Goal: Register for event/course

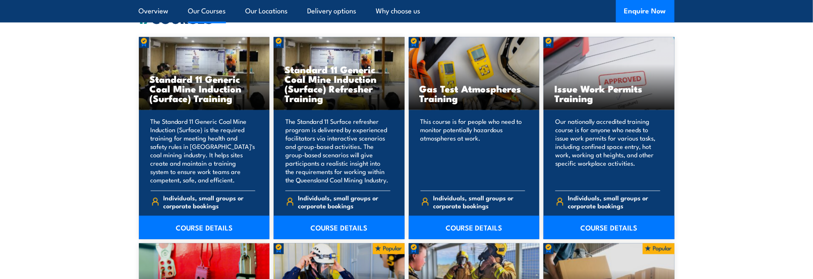
scroll to position [712, 0]
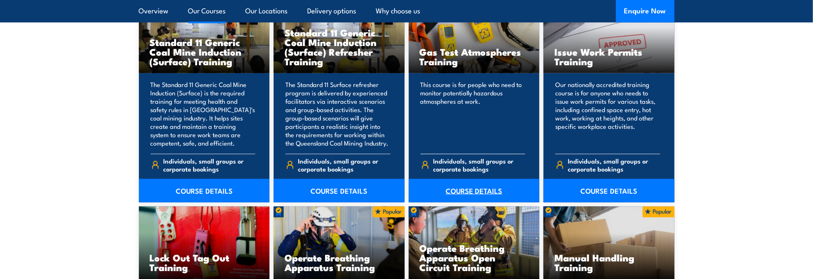
click at [474, 189] on link "COURSE DETAILS" at bounding box center [474, 190] width 131 height 23
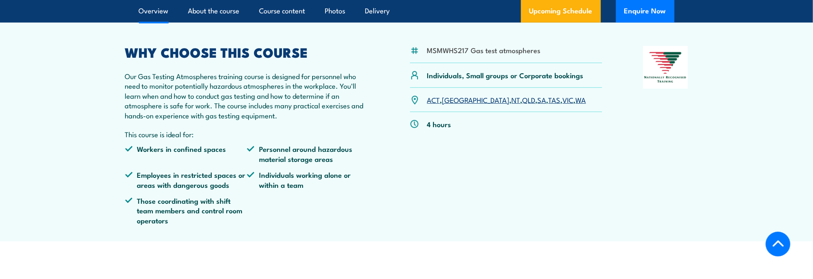
scroll to position [209, 0]
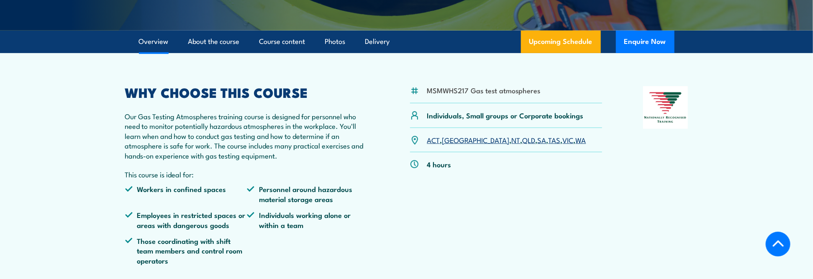
click at [523, 140] on link "QLD" at bounding box center [529, 140] width 13 height 10
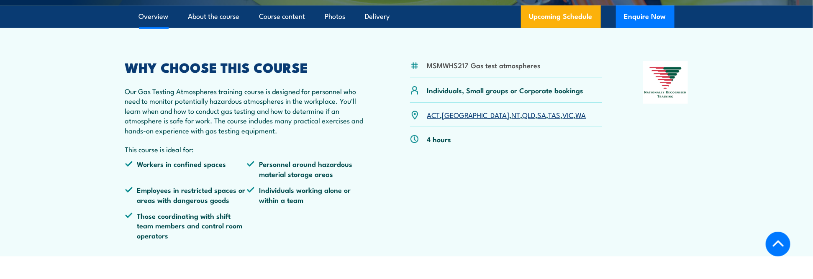
scroll to position [251, 0]
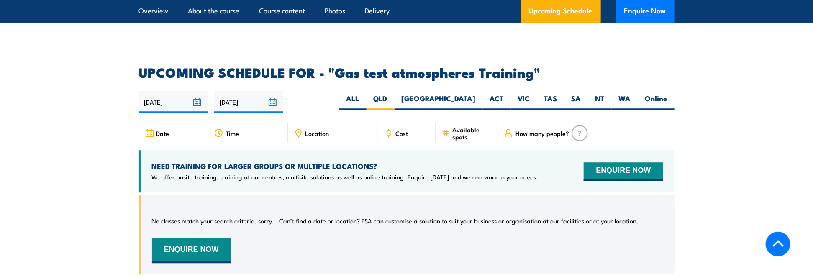
scroll to position [1345, 0]
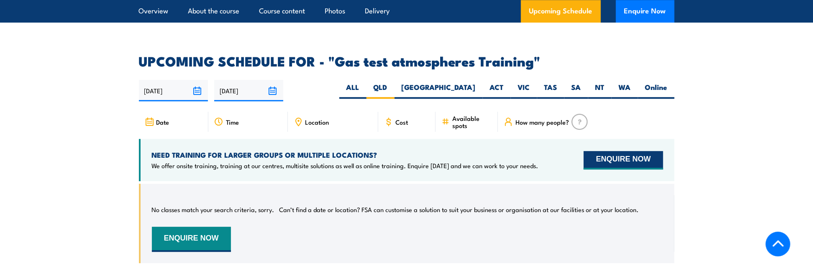
click at [613, 151] on button "ENQUIRE NOW" at bounding box center [623, 160] width 79 height 18
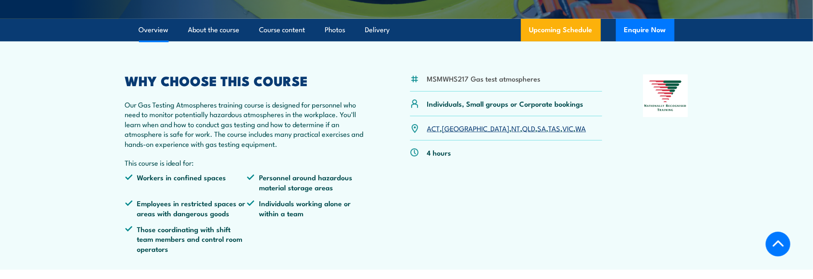
scroll to position [209, 0]
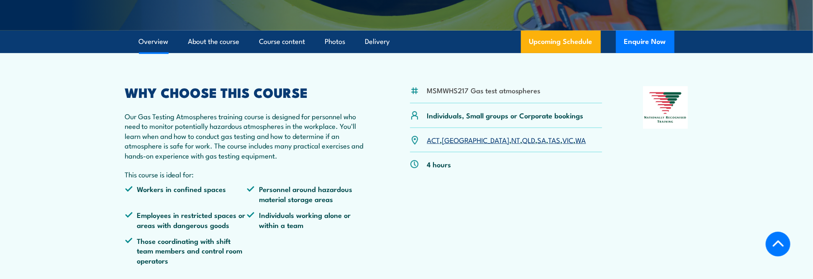
click at [523, 141] on link "QLD" at bounding box center [529, 140] width 13 height 10
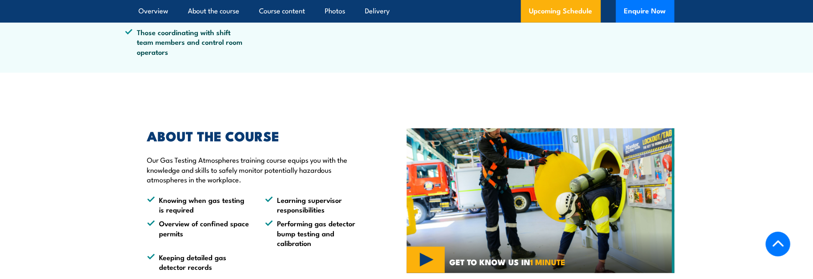
scroll to position [419, 0]
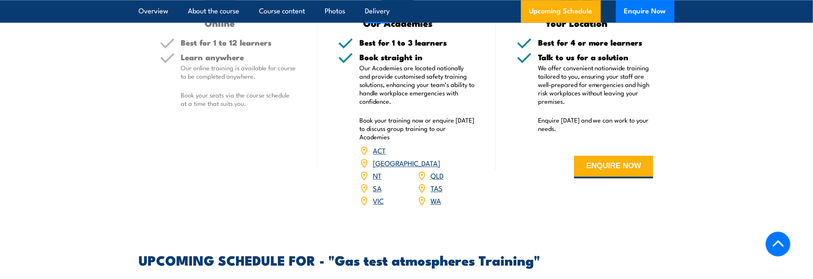
scroll to position [1094, 0]
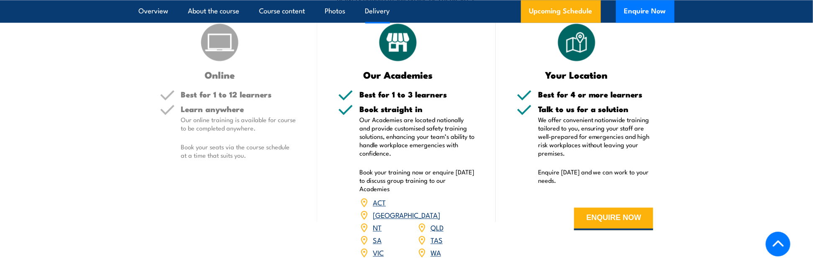
click at [439, 222] on link "QLD" at bounding box center [437, 227] width 13 height 10
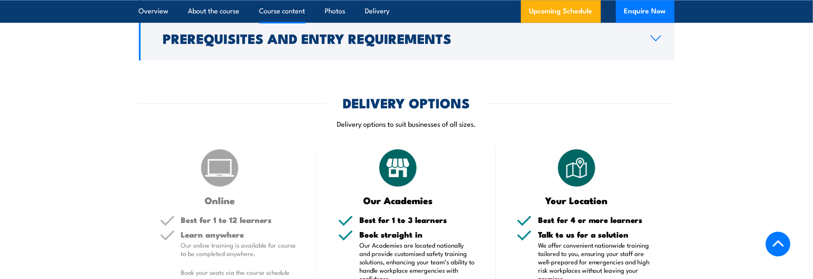
scroll to position [762, 0]
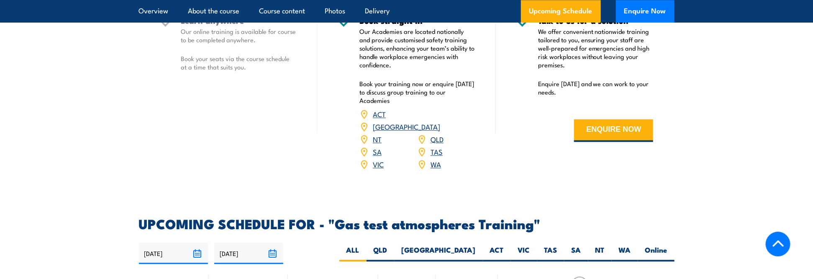
scroll to position [1047, 0]
